Goal: Information Seeking & Learning: Compare options

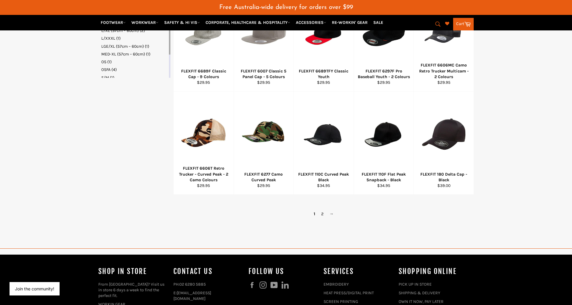
scroll to position [358, 0]
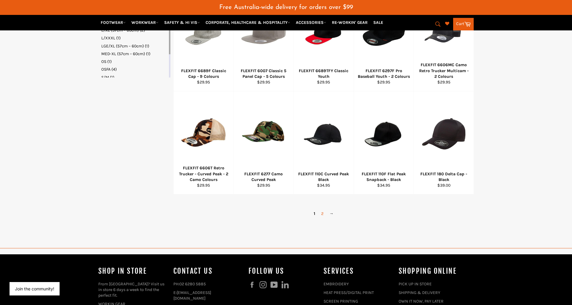
click at [324, 209] on link "2" at bounding box center [322, 213] width 8 height 9
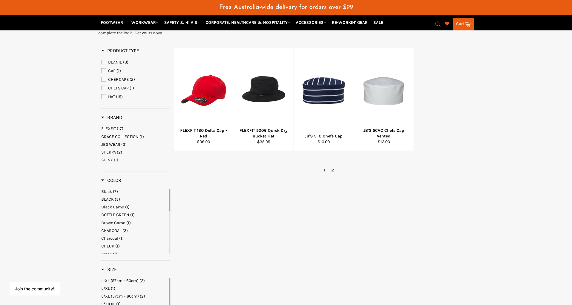
scroll to position [89, 0]
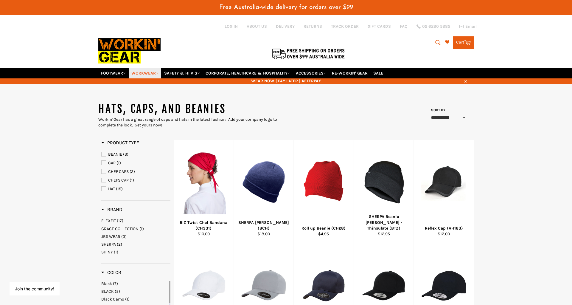
click at [150, 68] on link "WORKWEAR" at bounding box center [145, 73] width 32 height 10
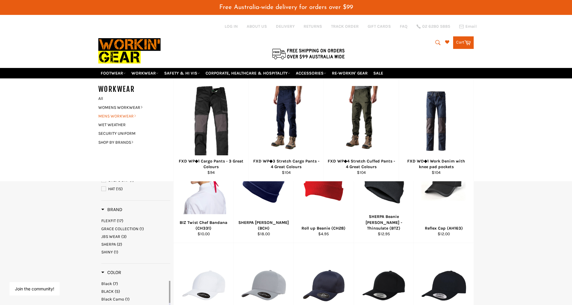
click at [118, 112] on link "MENS WORKWEAR" at bounding box center [131, 116] width 72 height 9
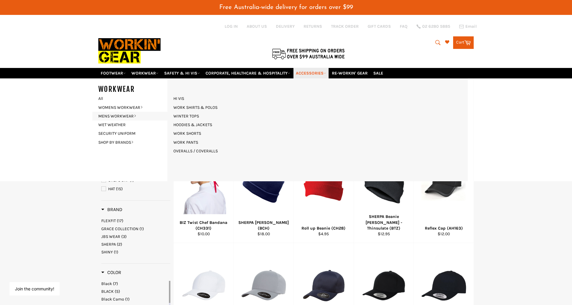
click at [313, 68] on link "ACCESSORIES" at bounding box center [311, 73] width 35 height 10
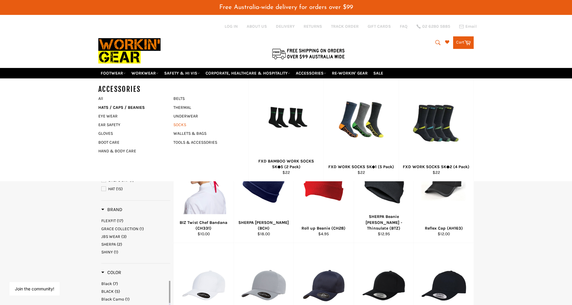
click at [180, 120] on link "SOCKS" at bounding box center [206, 124] width 72 height 9
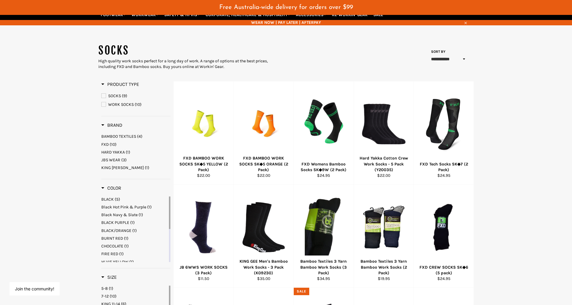
scroll to position [57, 0]
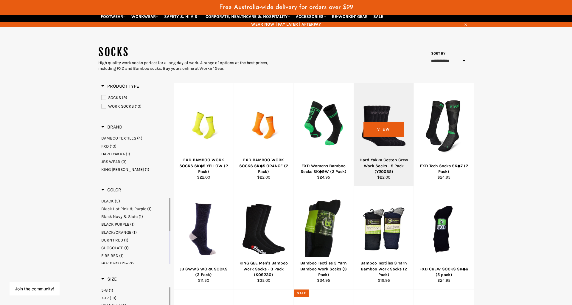
click at [379, 122] on div at bounding box center [383, 126] width 45 height 70
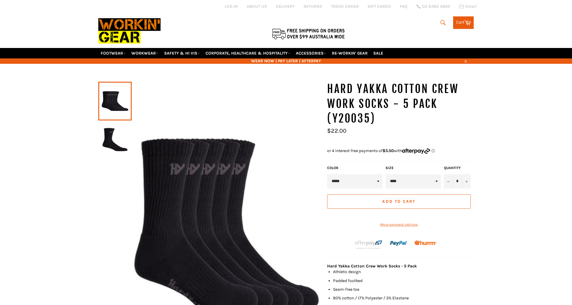
scroll to position [16, 0]
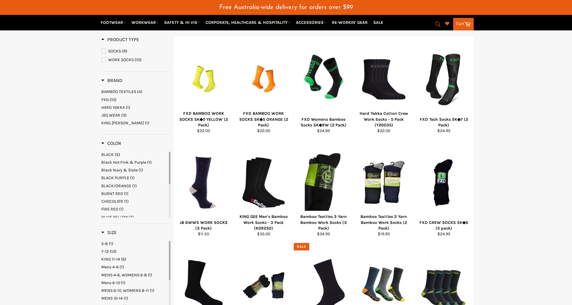
scroll to position [101, 0]
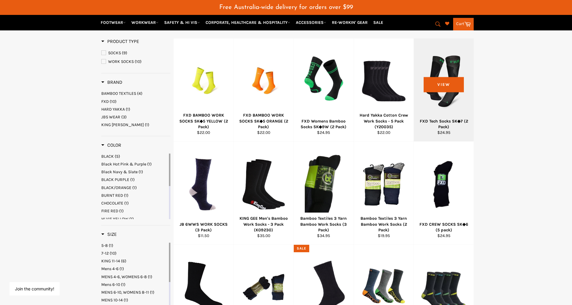
click at [446, 101] on div at bounding box center [443, 81] width 45 height 70
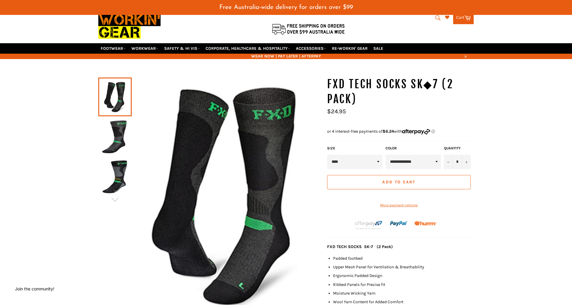
scroll to position [23, 0]
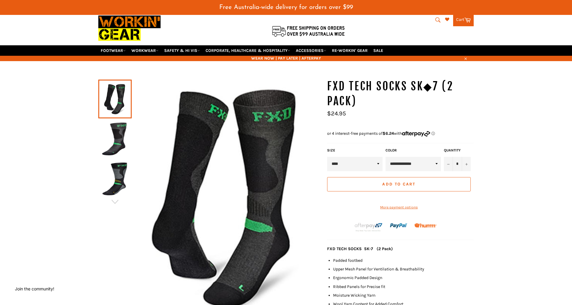
click at [106, 123] on img at bounding box center [114, 138] width 27 height 33
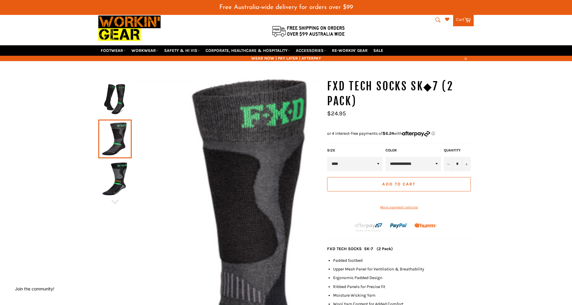
click at [116, 165] on img at bounding box center [114, 178] width 27 height 33
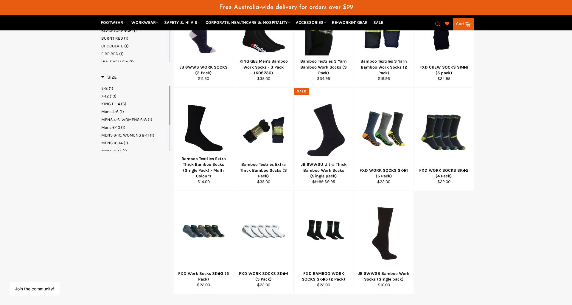
scroll to position [271, 0]
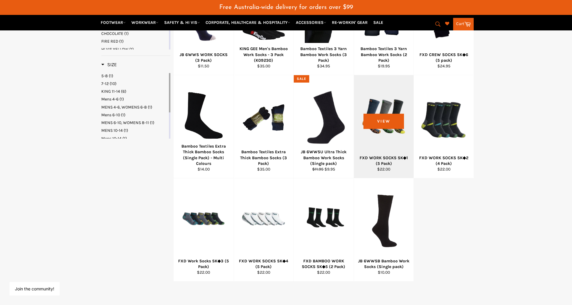
click at [385, 110] on div at bounding box center [383, 118] width 45 height 70
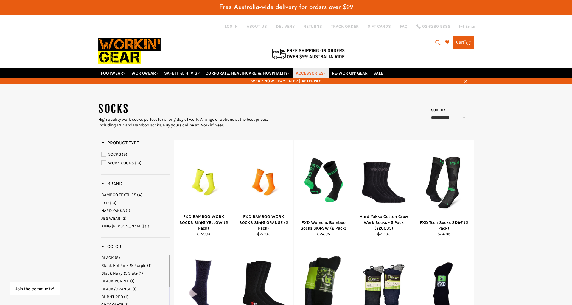
click at [309, 68] on link "ACCESSORIES" at bounding box center [311, 73] width 35 height 10
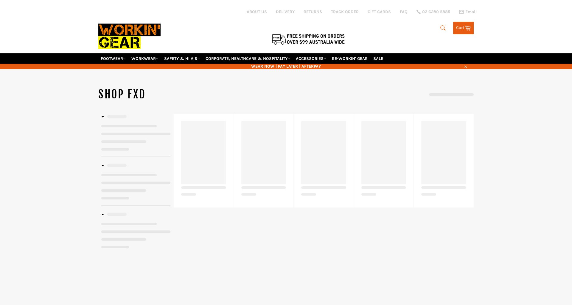
select select "**********"
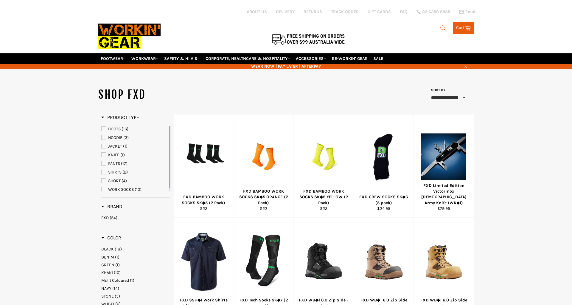
select select "**********"
